Goal: Transaction & Acquisition: Purchase product/service

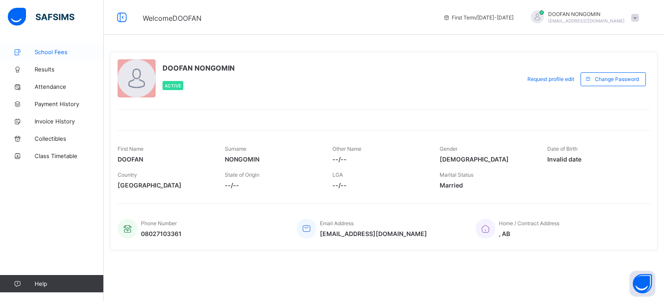
click at [48, 48] on link "School Fees" at bounding box center [52, 51] width 104 height 17
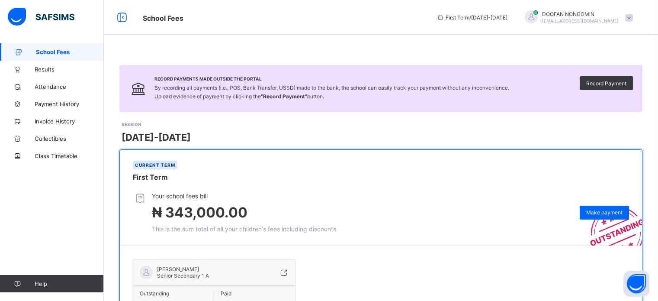
click at [185, 45] on div "Record Payments Made Outside the Portal By recording all payments (i.e., POS, B…" at bounding box center [381, 206] width 554 height 326
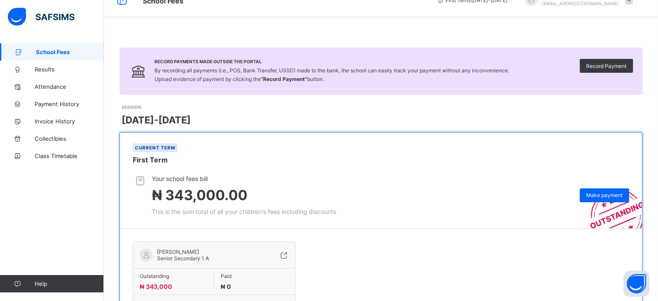
click at [174, 39] on div "Record Payments Made Outside the Portal By recording all payments (i.e., POS, B…" at bounding box center [381, 167] width 554 height 369
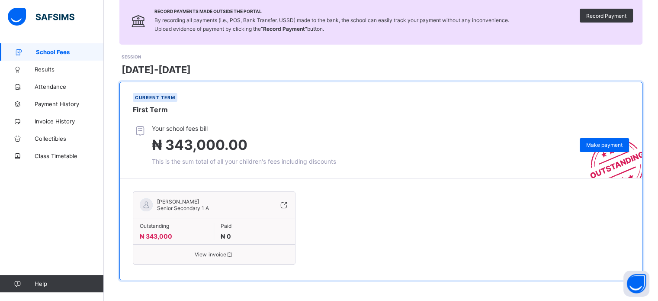
scroll to position [68, 0]
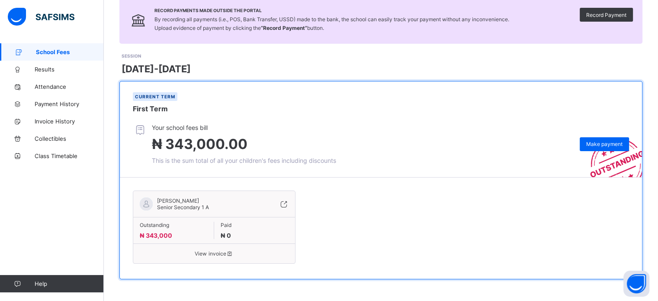
click at [225, 252] on span "View invoice" at bounding box center [214, 253] width 149 height 6
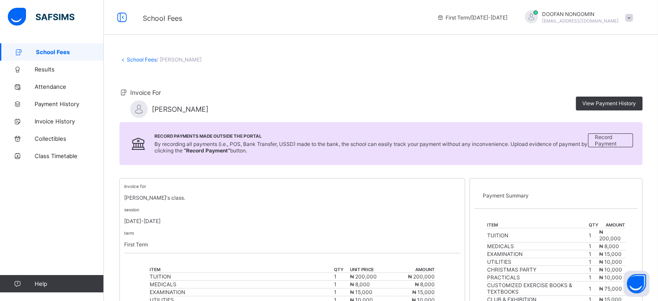
click at [299, 39] on div "School Fees / [PERSON_NAME] Invoice For [PERSON_NAME] View Payment History Reco…" at bounding box center [381, 288] width 554 height 576
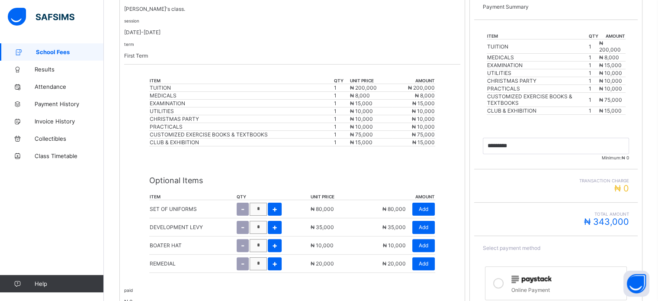
scroll to position [190, 0]
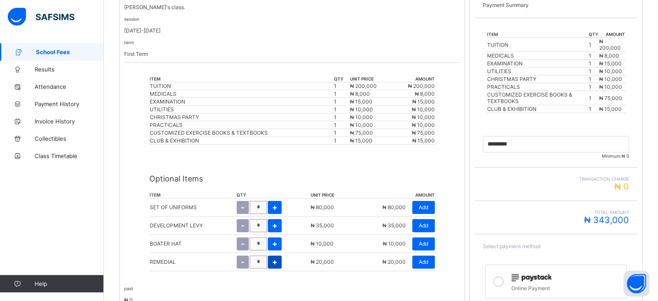
click at [275, 264] on span "+" at bounding box center [274, 261] width 5 height 9
click at [242, 263] on span "-" at bounding box center [242, 261] width 3 height 9
type input "*"
click at [424, 263] on span "Add" at bounding box center [424, 261] width 10 height 6
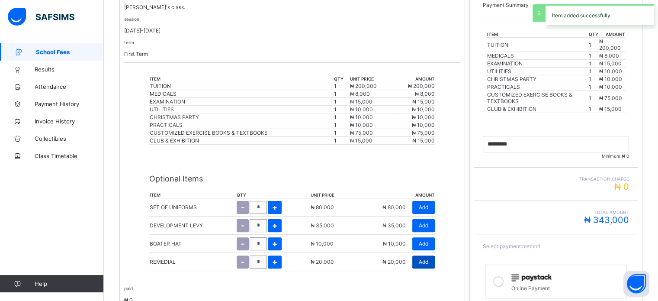
type input "*********"
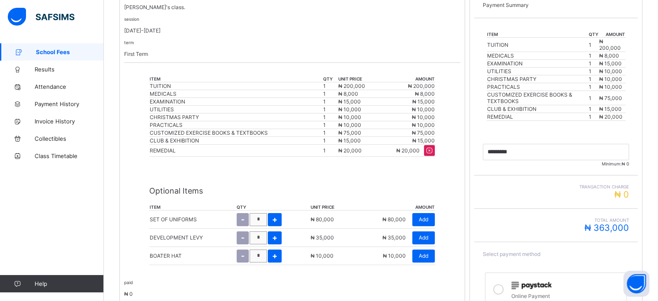
click at [374, 41] on div "term First Term" at bounding box center [292, 48] width 336 height 18
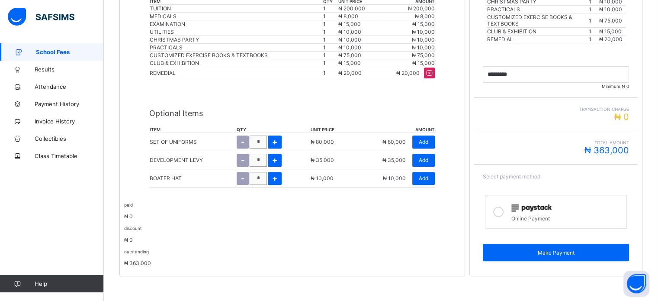
scroll to position [270, 0]
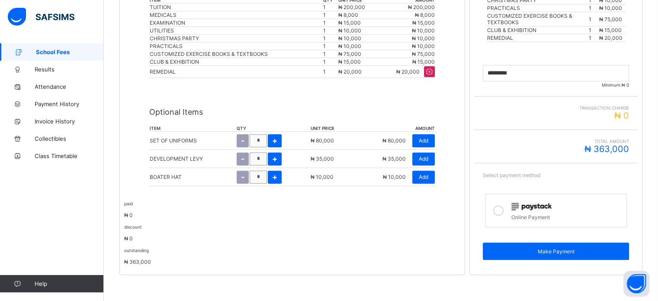
click at [503, 205] on icon at bounding box center [498, 210] width 10 height 10
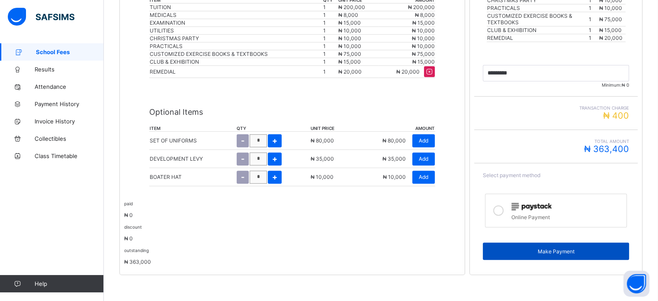
click at [538, 252] on span "Make Payment" at bounding box center [555, 251] width 133 height 6
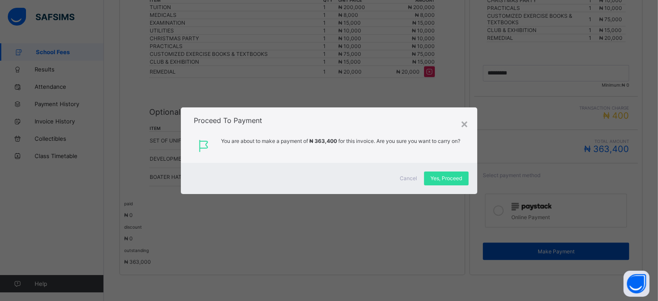
click at [538, 252] on div "× Proceed To Payment You are about to make a payment of ₦ 363,400 for this invo…" at bounding box center [329, 150] width 658 height 301
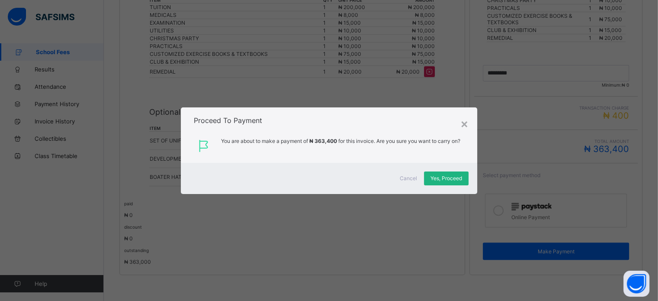
click at [461, 178] on span "Yes, Proceed" at bounding box center [446, 178] width 32 height 6
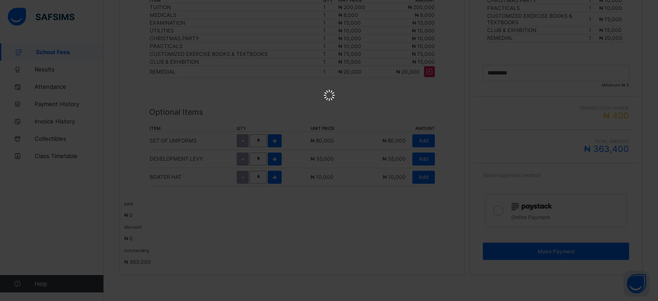
scroll to position [0, 0]
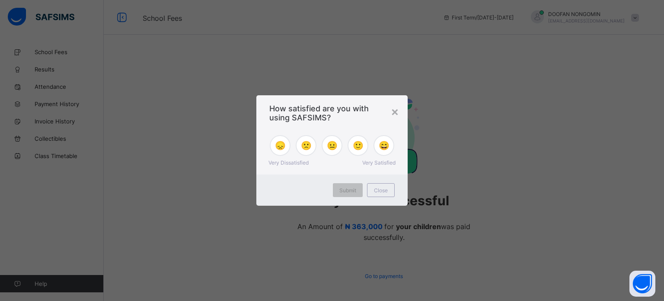
click at [380, 164] on span "Very Satisfied" at bounding box center [378, 162] width 33 height 6
click at [382, 193] on span "Close" at bounding box center [381, 190] width 14 height 6
